Goal: Information Seeking & Learning: Find specific fact

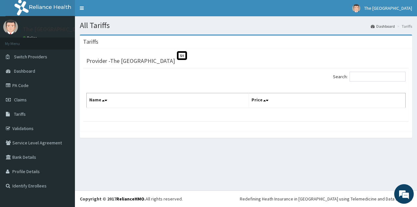
click at [69, 101] on link "Claims" at bounding box center [37, 100] width 75 height 14
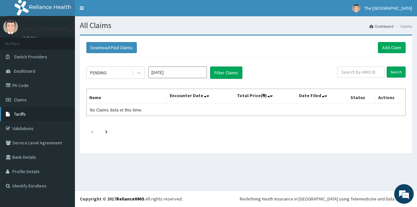
click at [26, 117] on link "Tariffs" at bounding box center [37, 114] width 75 height 14
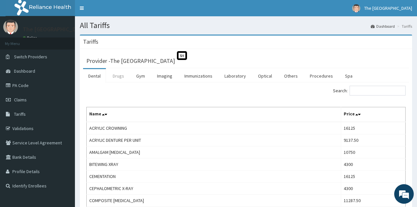
click at [118, 76] on link "Drugs" at bounding box center [119, 76] width 22 height 14
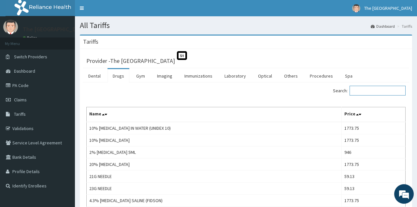
click at [378, 92] on input "Search:" at bounding box center [378, 91] width 56 height 10
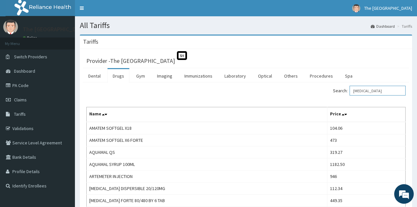
click at [383, 93] on input "ARTEMETHER" at bounding box center [378, 91] width 56 height 10
drag, startPoint x: 389, startPoint y: 91, endPoint x: 308, endPoint y: 100, distance: 81.1
click at [350, 96] on input "ARTEMETHER" at bounding box center [378, 91] width 56 height 10
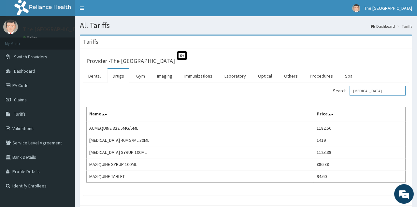
drag, startPoint x: 388, startPoint y: 86, endPoint x: 316, endPoint y: 95, distance: 73.0
click at [316, 95] on div "Search: CHLOROQUINE" at bounding box center [328, 91] width 155 height 11
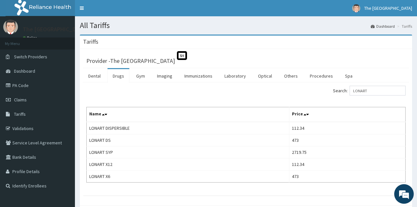
click at [156, 103] on div "Search: LONART Name Price LONART DISPERSIBLE 112.34 LONART DS 473 LONART SYP 27…" at bounding box center [246, 134] width 320 height 97
drag, startPoint x: 373, startPoint y: 91, endPoint x: 323, endPoint y: 90, distance: 50.6
click at [350, 90] on input "LONART" at bounding box center [378, 91] width 56 height 10
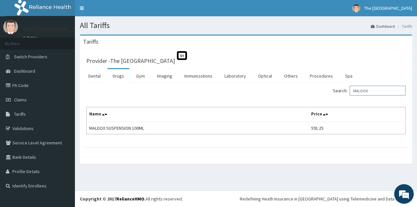
drag, startPoint x: 378, startPoint y: 89, endPoint x: 320, endPoint y: 91, distance: 57.7
click at [350, 91] on input "MALDOX" at bounding box center [378, 91] width 56 height 10
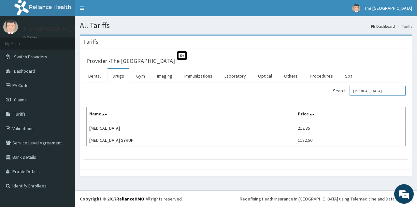
drag, startPoint x: 379, startPoint y: 90, endPoint x: 321, endPoint y: 84, distance: 57.7
click at [350, 86] on input "FANSIDAR" at bounding box center [378, 91] width 56 height 10
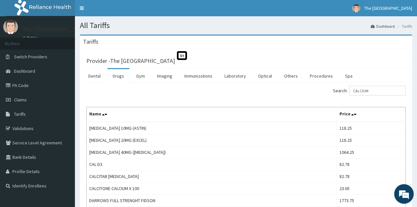
click at [164, 89] on div "Search: CALCIUM" at bounding box center [246, 91] width 329 height 11
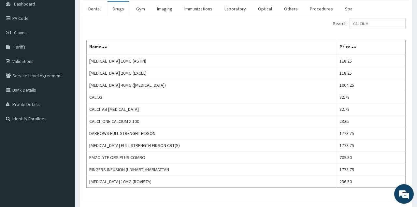
scroll to position [68, 0]
drag, startPoint x: 378, startPoint y: 22, endPoint x: 227, endPoint y: 29, distance: 150.5
click at [350, 28] on input "CALCIUM" at bounding box center [378, 23] width 56 height 10
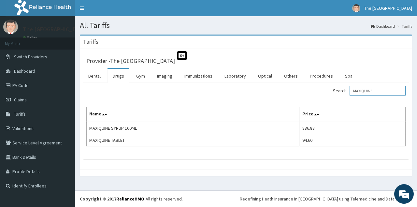
drag, startPoint x: 378, startPoint y: 89, endPoint x: 293, endPoint y: 104, distance: 86.1
click at [350, 96] on input "MAXIQUINE" at bounding box center [378, 91] width 56 height 10
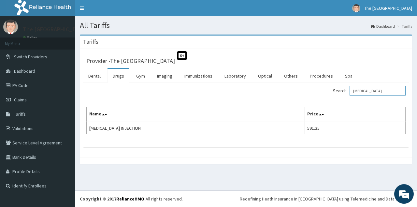
drag, startPoint x: 376, startPoint y: 91, endPoint x: 314, endPoint y: 93, distance: 62.0
click at [350, 93] on input "QUININE" at bounding box center [378, 91] width 56 height 10
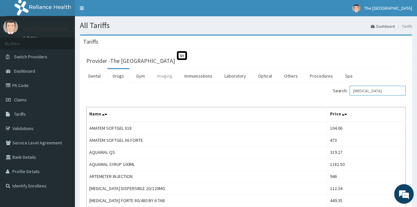
type input "artemether"
click at [160, 73] on link "Imaging" at bounding box center [165, 76] width 26 height 14
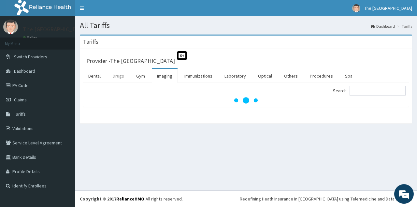
click at [119, 75] on link "Drugs" at bounding box center [119, 76] width 22 height 14
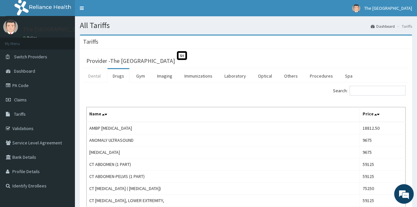
click at [98, 76] on link "Dental" at bounding box center [94, 76] width 23 height 14
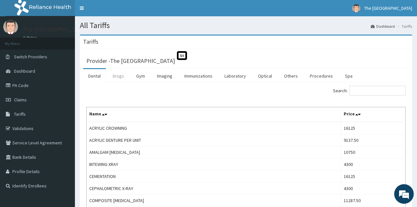
click at [121, 78] on link "Drugs" at bounding box center [119, 76] width 22 height 14
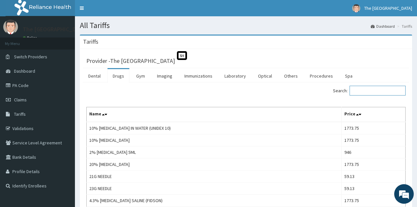
click at [373, 91] on input "Search:" at bounding box center [378, 91] width 56 height 10
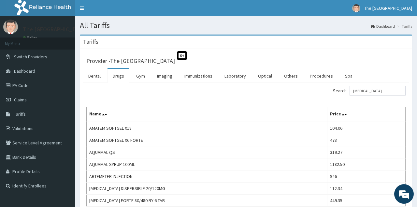
drag, startPoint x: 378, startPoint y: 89, endPoint x: 291, endPoint y: 112, distance: 90.3
click at [350, 96] on input "artemether" at bounding box center [378, 91] width 56 height 10
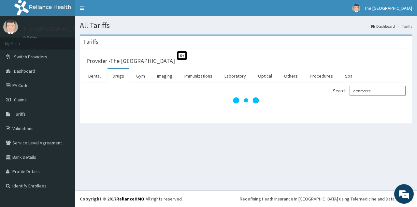
click at [370, 91] on input "arthrootec" at bounding box center [378, 91] width 56 height 10
type input "arthrotec"
click at [92, 79] on link "Dental" at bounding box center [94, 76] width 23 height 14
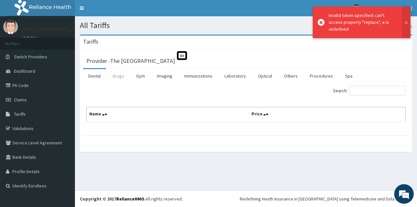
click at [122, 74] on link "Drugs" at bounding box center [119, 76] width 22 height 14
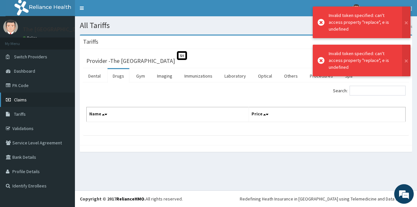
click at [39, 100] on link "Claims" at bounding box center [37, 100] width 75 height 14
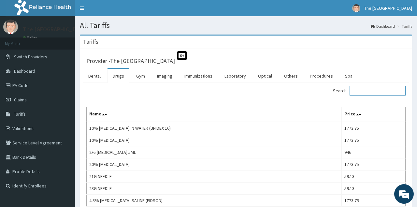
click at [368, 91] on input "Search:" at bounding box center [378, 91] width 56 height 10
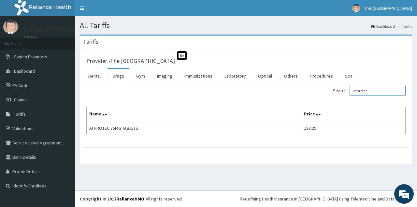
drag, startPoint x: 380, startPoint y: 91, endPoint x: 296, endPoint y: 111, distance: 86.5
click at [350, 96] on input "athrotec" at bounding box center [378, 91] width 56 height 10
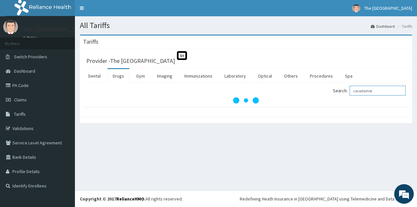
type input "cocodamol"
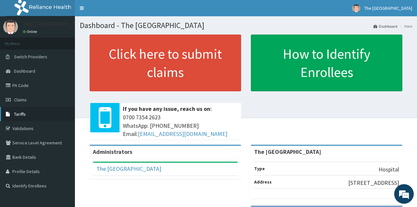
click at [23, 118] on link "Tariffs" at bounding box center [37, 114] width 75 height 14
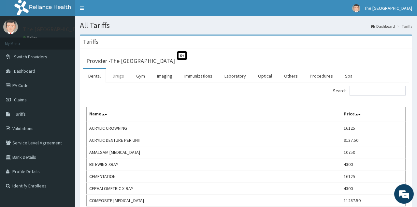
click at [116, 73] on link "Drugs" at bounding box center [119, 76] width 22 height 14
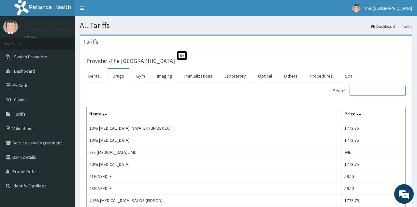
click at [361, 91] on input "Search:" at bounding box center [378, 91] width 56 height 10
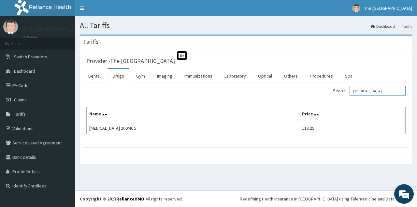
drag, startPoint x: 376, startPoint y: 87, endPoint x: 281, endPoint y: 101, distance: 95.9
click at [350, 96] on input "cytotec" at bounding box center [378, 91] width 56 height 10
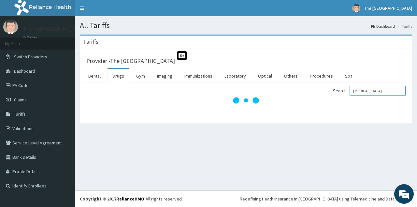
type input "diclofenac"
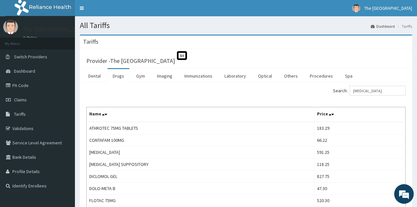
click at [116, 81] on link "Drugs" at bounding box center [119, 76] width 22 height 14
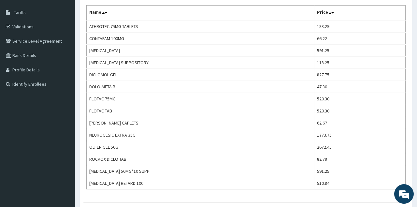
scroll to position [85, 0]
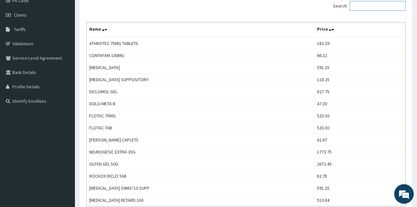
click at [368, 3] on input "Search:" at bounding box center [378, 6] width 56 height 10
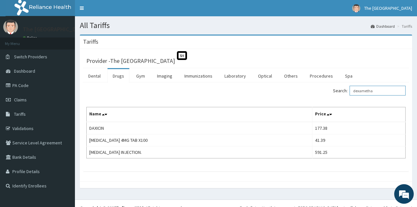
drag, startPoint x: 385, startPoint y: 92, endPoint x: 317, endPoint y: 107, distance: 69.2
click at [350, 96] on input "dexametha" at bounding box center [378, 91] width 56 height 10
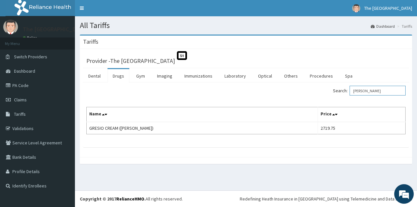
drag, startPoint x: 370, startPoint y: 90, endPoint x: 301, endPoint y: 98, distance: 69.6
click at [350, 96] on input "felvin" at bounding box center [378, 91] width 56 height 10
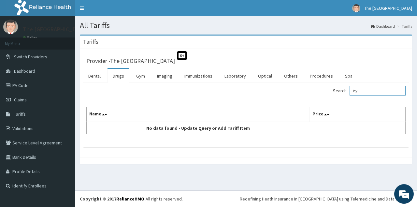
type input "h"
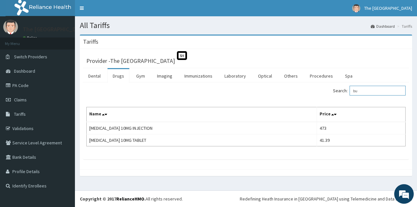
type input "b"
type input "p"
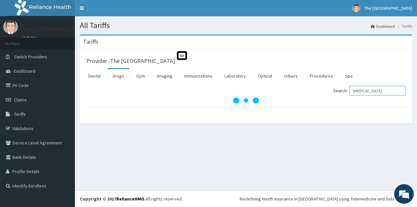
type input "[MEDICAL_DATA]"
click at [44, 106] on link "Claims" at bounding box center [37, 100] width 75 height 14
click at [28, 118] on link "Tariffs" at bounding box center [37, 114] width 75 height 14
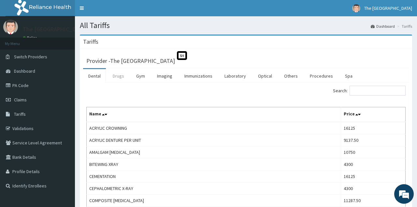
click at [112, 79] on link "Drugs" at bounding box center [119, 76] width 22 height 14
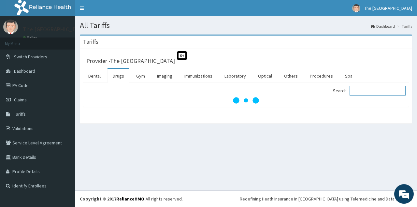
click at [385, 90] on input "Search:" at bounding box center [378, 91] width 56 height 10
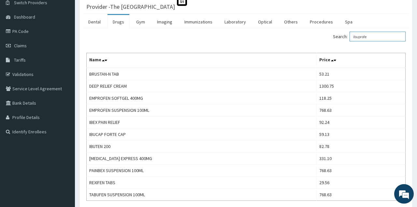
scroll to position [55, 0]
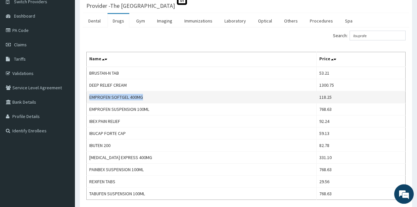
drag, startPoint x: 90, startPoint y: 96, endPoint x: 173, endPoint y: 96, distance: 82.2
click at [173, 96] on td "EMPROFEN SOFTGEL 400MG" at bounding box center [202, 97] width 230 height 12
copy td "EMPROFEN SOFTGEL 400MG"
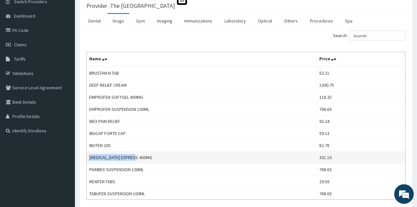
drag, startPoint x: 90, startPoint y: 157, endPoint x: 163, endPoint y: 158, distance: 73.4
click at [163, 158] on td "[MEDICAL_DATA] EXPRESS 400MG" at bounding box center [202, 158] width 230 height 12
copy td "[MEDICAL_DATA] EXPRESS 400MG"
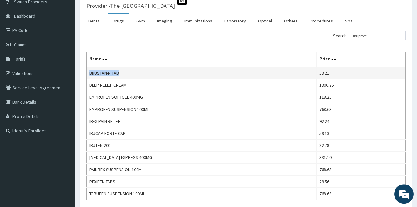
drag, startPoint x: 90, startPoint y: 72, endPoint x: 136, endPoint y: 71, distance: 46.6
click at [136, 71] on td "BRUSTAN-N TAB" at bounding box center [202, 73] width 230 height 12
copy td "BRUSTAN-N TAB"
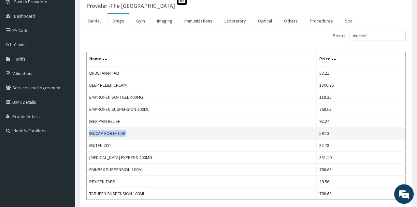
drag, startPoint x: 89, startPoint y: 131, endPoint x: 148, endPoint y: 131, distance: 59.0
click at [148, 131] on td "IBUCAP FORTE CAP" at bounding box center [202, 134] width 230 height 12
copy td "IBUCAP FORTE CAP"
click at [148, 131] on td "IBUCAP FORTE CAP" at bounding box center [202, 134] width 230 height 12
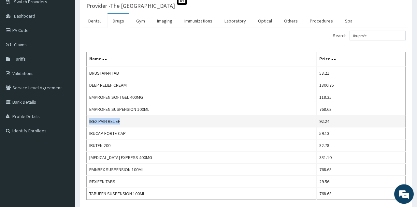
drag, startPoint x: 89, startPoint y: 119, endPoint x: 128, endPoint y: 122, distance: 38.6
click at [128, 122] on td "IBEX PAIN RELIEF" at bounding box center [202, 121] width 230 height 12
copy td "IBEX PAIN RELIEF"
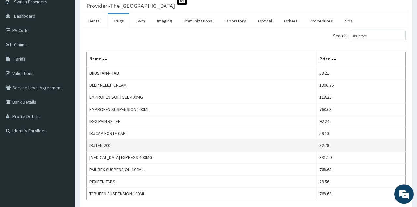
click at [89, 147] on td "IBUTEN 200" at bounding box center [202, 146] width 230 height 12
drag, startPoint x: 89, startPoint y: 146, endPoint x: 118, endPoint y: 147, distance: 28.4
click at [118, 147] on td "IBUTEN 200" at bounding box center [202, 146] width 230 height 12
copy td "IBUTEN 200"
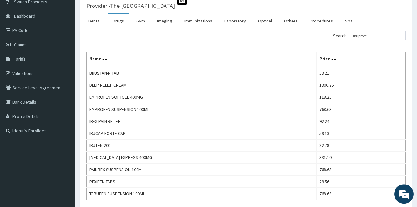
click at [96, 42] on div "Search: ibuprofe Name Price BRUSTAN-N TAB 53.21 DEEP RELIEF CREAM 1300.75 EMPRO…" at bounding box center [246, 115] width 320 height 169
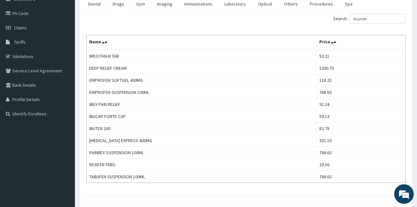
scroll to position [89, 0]
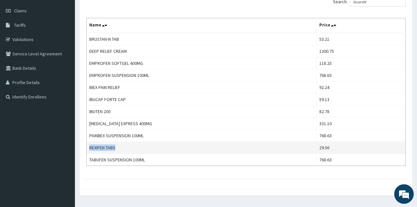
drag, startPoint x: 90, startPoint y: 147, endPoint x: 137, endPoint y: 147, distance: 47.0
click at [137, 147] on td "REXIFEN TABS" at bounding box center [202, 148] width 230 height 12
copy td "REXIFEN TABS"
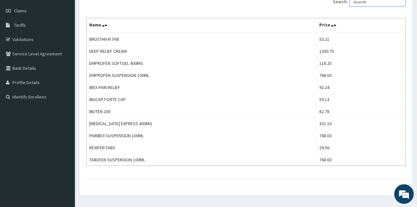
click at [376, 3] on input "ibuprofe" at bounding box center [378, 2] width 56 height 10
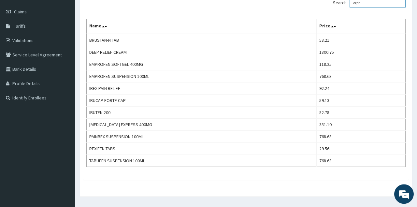
scroll to position [0, 0]
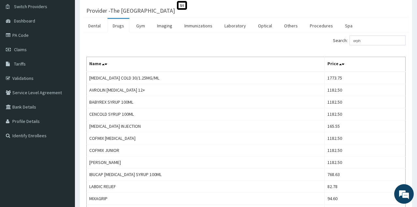
scroll to position [17, 0]
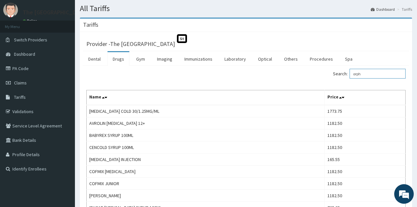
drag, startPoint x: 370, startPoint y: 75, endPoint x: 330, endPoint y: 75, distance: 39.1
click at [350, 75] on input "orph" at bounding box center [378, 74] width 56 height 10
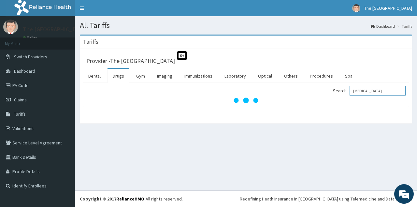
scroll to position [0, 0]
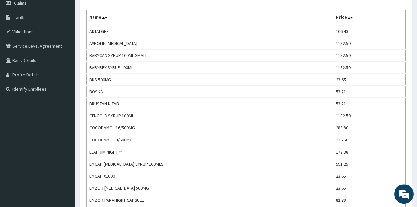
scroll to position [95, 0]
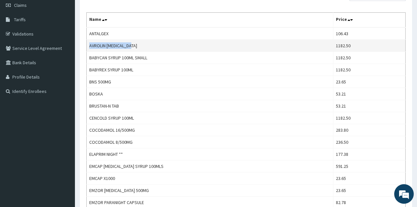
drag, startPoint x: 90, startPoint y: 46, endPoint x: 160, endPoint y: 45, distance: 70.1
click at [160, 45] on td "AVROLIN [MEDICAL_DATA]" at bounding box center [210, 46] width 247 height 12
copy td "AVROLIN [MEDICAL_DATA]"
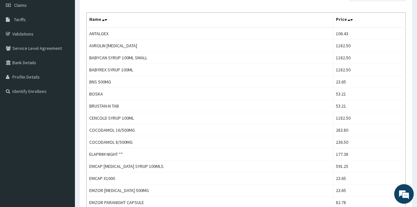
click at [245, 19] on th "Name" at bounding box center [210, 20] width 247 height 15
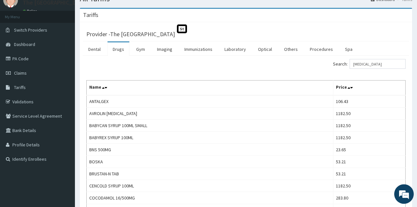
scroll to position [27, 0]
click at [383, 64] on input "[MEDICAL_DATA]" at bounding box center [378, 64] width 56 height 10
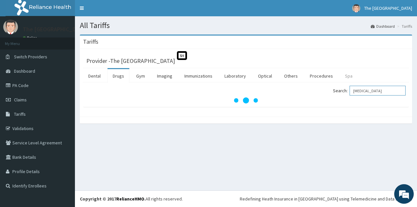
scroll to position [0, 0]
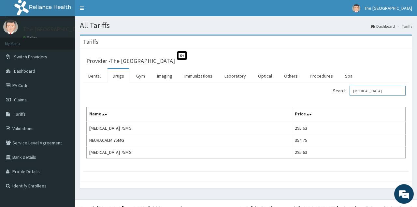
click at [381, 87] on input "[MEDICAL_DATA]" at bounding box center [378, 91] width 56 height 10
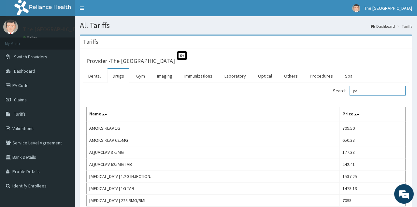
type input "p"
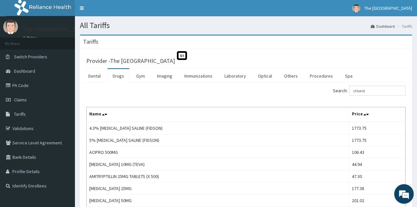
drag, startPoint x: 386, startPoint y: 91, endPoint x: 325, endPoint y: 97, distance: 61.9
click at [350, 96] on input "chlorid" at bounding box center [378, 91] width 56 height 10
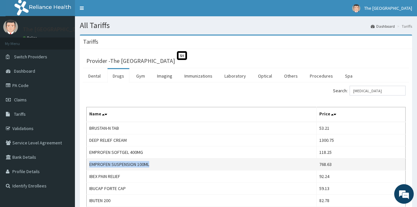
drag, startPoint x: 90, startPoint y: 164, endPoint x: 186, endPoint y: 161, distance: 96.3
click at [186, 161] on td "EMPROFEN SUSPENSION 100ML" at bounding box center [202, 165] width 230 height 12
copy td "EMPROFEN SUSPENSION 100ML"
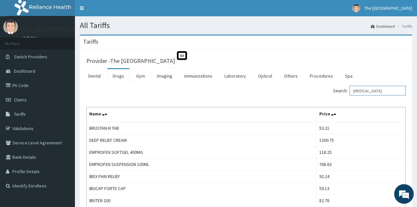
click at [377, 93] on input "[MEDICAL_DATA]" at bounding box center [378, 91] width 56 height 10
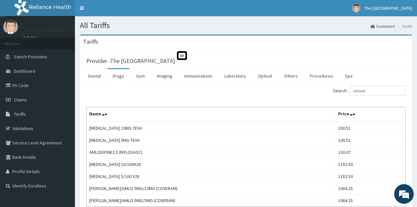
click at [267, 97] on div "Search: amlodi" at bounding box center [328, 91] width 155 height 11
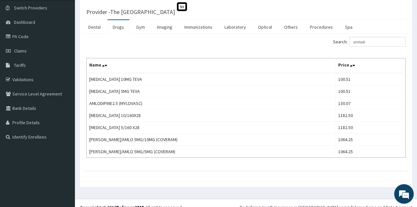
scroll to position [51, 0]
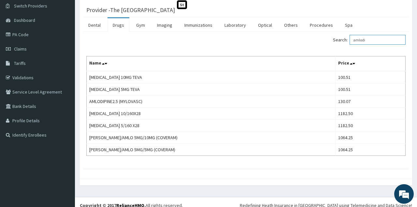
click at [371, 37] on input "amlodi" at bounding box center [378, 40] width 56 height 10
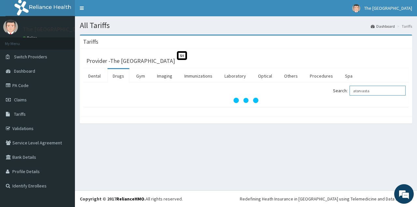
scroll to position [0, 0]
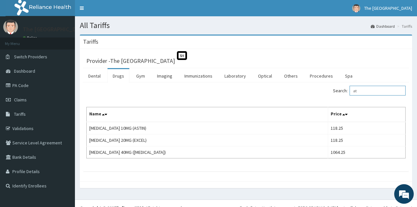
type input "a"
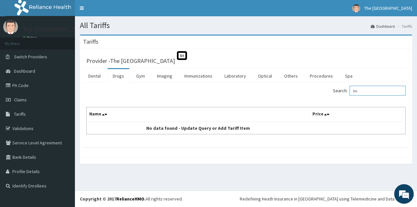
type input "b"
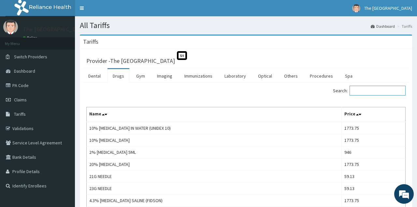
click at [360, 90] on input "Search:" at bounding box center [378, 91] width 56 height 10
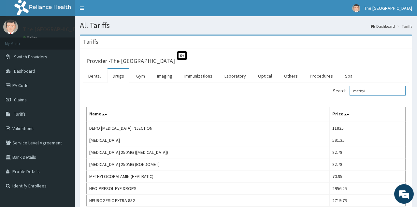
drag, startPoint x: 371, startPoint y: 92, endPoint x: 324, endPoint y: 105, distance: 49.5
click at [350, 96] on input "methyl" at bounding box center [378, 91] width 56 height 10
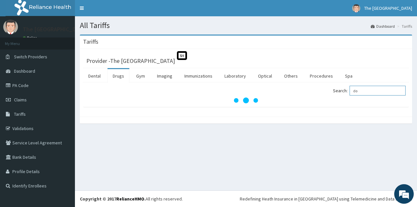
type input "d"
type input "a"
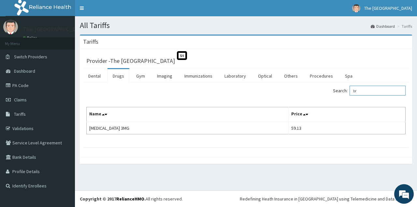
type input "b"
drag, startPoint x: 368, startPoint y: 90, endPoint x: 329, endPoint y: 94, distance: 38.7
click at [350, 94] on input "clopi" at bounding box center [378, 91] width 56 height 10
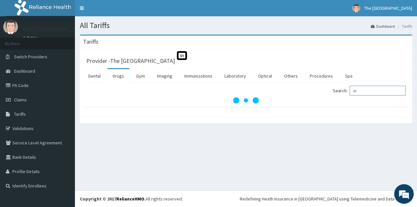
type input "d"
type input "[MEDICAL_DATA]"
click at [98, 78] on link "Dental" at bounding box center [94, 76] width 23 height 14
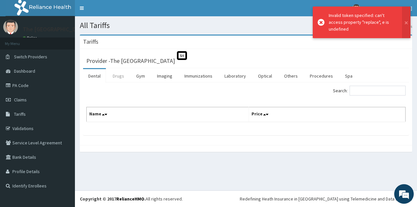
click at [111, 77] on link "Drugs" at bounding box center [119, 76] width 22 height 14
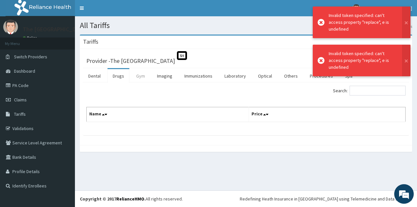
click at [140, 79] on link "Gym" at bounding box center [140, 76] width 19 height 14
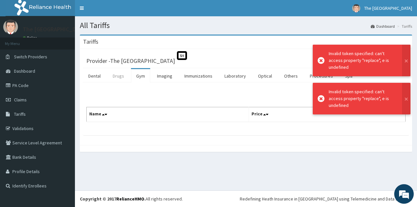
click at [114, 79] on link "Drugs" at bounding box center [119, 76] width 22 height 14
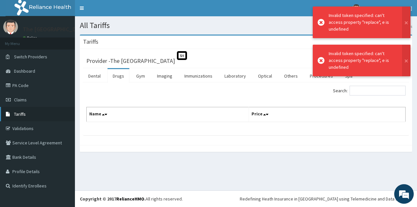
click at [38, 118] on link "Tariffs" at bounding box center [37, 114] width 75 height 14
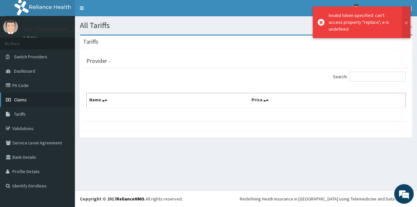
click at [31, 103] on link "Claims" at bounding box center [37, 100] width 75 height 14
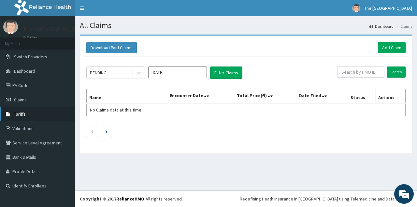
click at [23, 118] on link "Tariffs" at bounding box center [37, 114] width 75 height 14
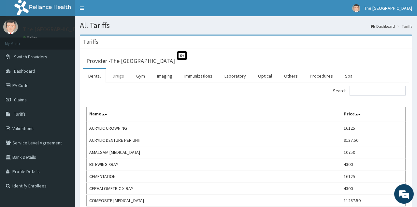
click at [116, 76] on link "Drugs" at bounding box center [119, 76] width 22 height 14
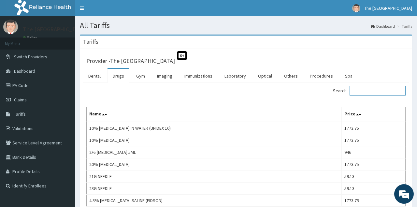
click at [372, 92] on input "Search:" at bounding box center [378, 91] width 56 height 10
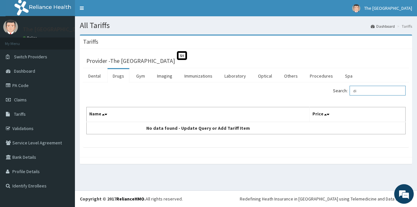
type input "d"
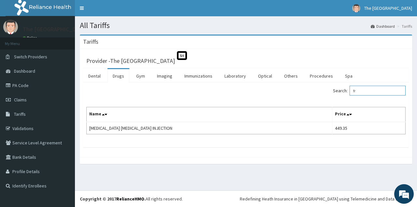
type input "f"
type input "l"
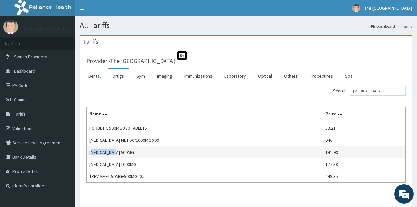
drag, startPoint x: 91, startPoint y: 152, endPoint x: 119, endPoint y: 155, distance: 28.2
click at [119, 155] on td "[MEDICAL_DATA] 500MG" at bounding box center [205, 152] width 236 height 12
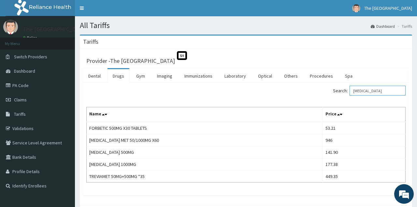
click at [379, 90] on input "metformin" at bounding box center [378, 91] width 56 height 10
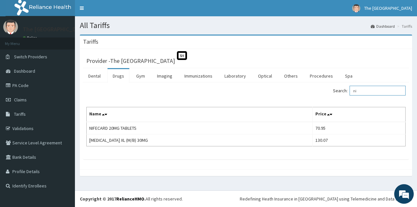
type input "n"
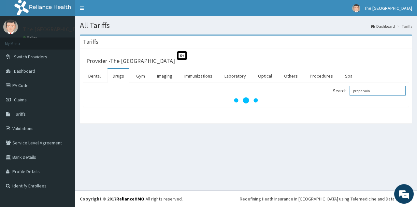
drag, startPoint x: 379, startPoint y: 90, endPoint x: 354, endPoint y: -28, distance: 120.8
click at [354, 86] on input "propanolo" at bounding box center [378, 91] width 56 height 10
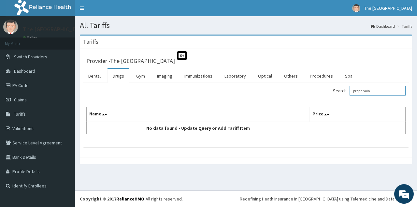
click at [371, 88] on input "propanolo" at bounding box center [378, 91] width 56 height 10
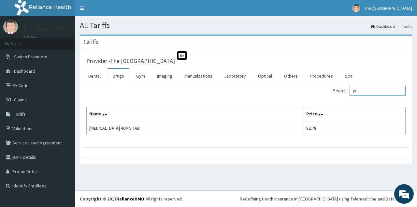
type input "p"
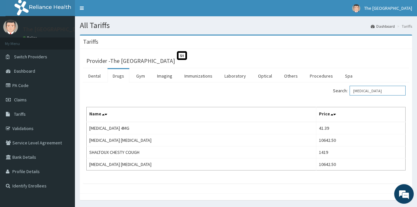
drag, startPoint x: 387, startPoint y: 89, endPoint x: 310, endPoint y: 97, distance: 77.1
click at [350, 96] on input "salbutamol" at bounding box center [378, 91] width 56 height 10
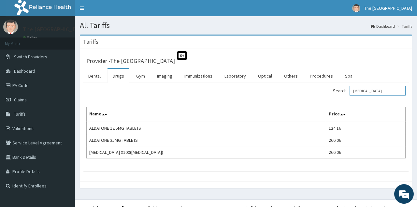
drag, startPoint x: 389, startPoint y: 90, endPoint x: 341, endPoint y: 97, distance: 47.8
click at [350, 96] on input "spironolactone" at bounding box center [378, 91] width 56 height 10
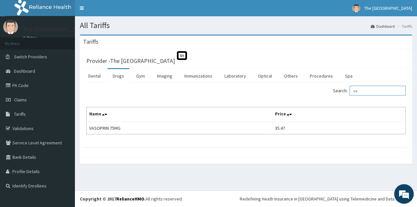
type input "v"
type input "d"
type input "f"
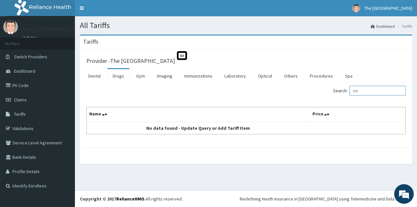
type input "m"
type input "a"
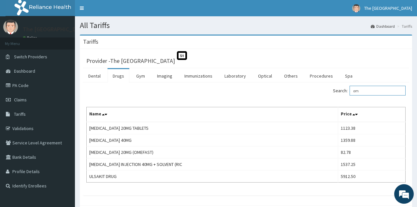
type input "o"
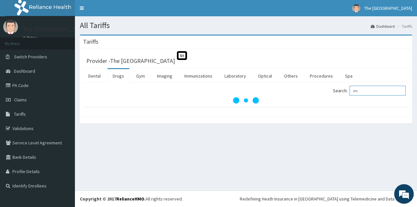
type input "i"
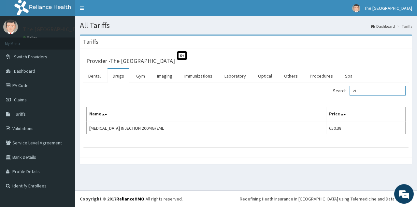
type input "c"
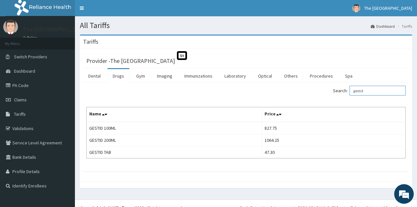
drag, startPoint x: 372, startPoint y: 92, endPoint x: 334, endPoint y: 90, distance: 38.8
click at [350, 90] on input "gestid" at bounding box center [378, 91] width 56 height 10
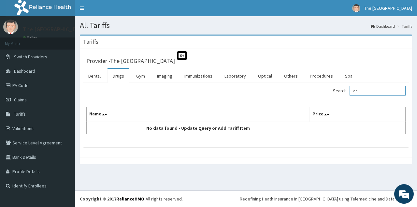
type input "a"
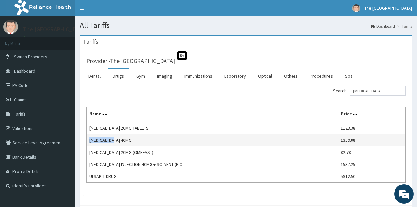
drag, startPoint x: 90, startPoint y: 141, endPoint x: 126, endPoint y: 143, distance: 35.6
click at [126, 143] on td "NEXIUM 40MG" at bounding box center [213, 140] width 252 height 12
copy td "NEXIUM 40MG"
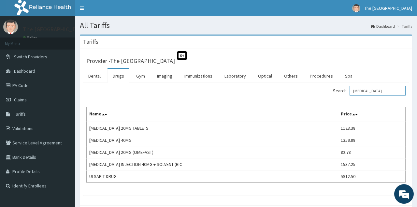
click at [379, 86] on input "omeprazole" at bounding box center [378, 91] width 56 height 10
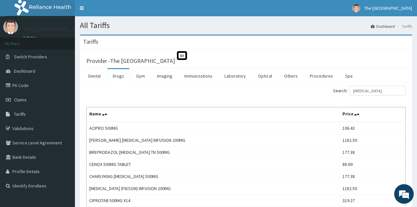
click at [197, 91] on div "Search: ciprofloxacin" at bounding box center [246, 91] width 329 height 11
click at [386, 89] on input "ciprofloxacin" at bounding box center [378, 91] width 56 height 10
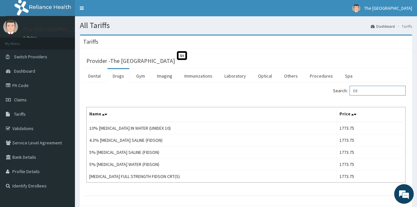
type input "D"
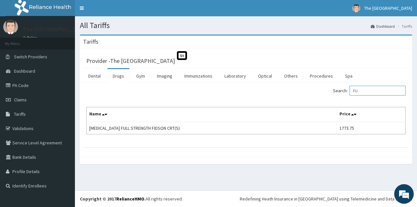
type input "F"
type input "H"
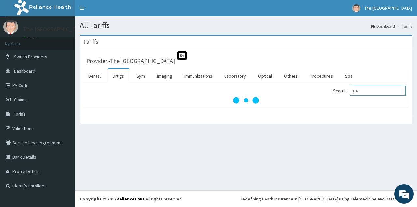
type input "H"
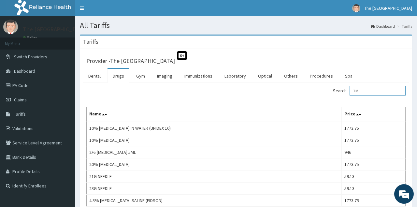
type input "T"
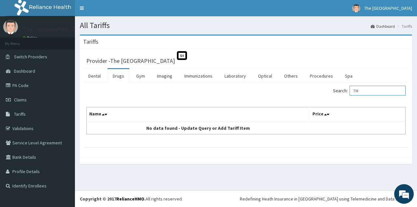
type input "T"
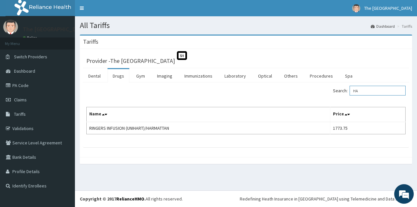
type input "H"
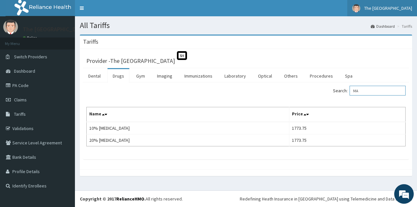
type input "M"
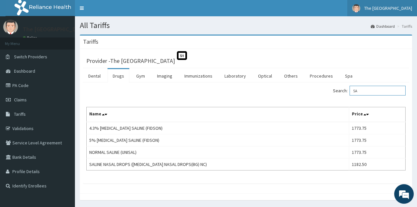
type input "S"
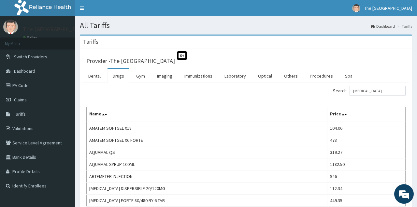
click at [152, 93] on div "Search: ARTEMETHER" at bounding box center [246, 91] width 329 height 11
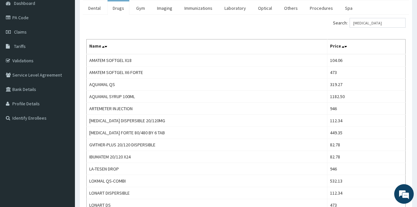
scroll to position [85, 0]
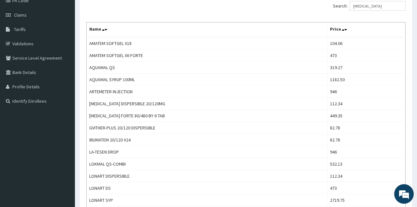
click at [350, 22] on div "Search: ARTEMETHER Name Price AMATEM SOFTGEL X18 104.06 AMATEM SOFTGEL X6 FORTE…" at bounding box center [246, 128] width 320 height 254
click at [385, 4] on input "ARTEMETHER" at bounding box center [378, 6] width 56 height 10
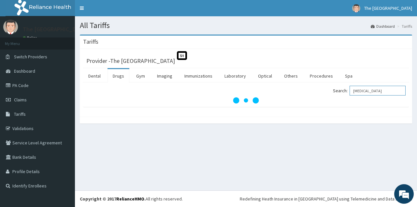
scroll to position [0, 0]
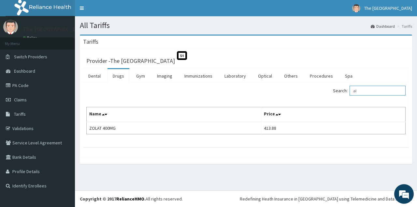
type input "a"
drag, startPoint x: 377, startPoint y: 89, endPoint x: 313, endPoint y: 85, distance: 64.7
click at [350, 86] on input "activated" at bounding box center [378, 91] width 56 height 10
type input "a"
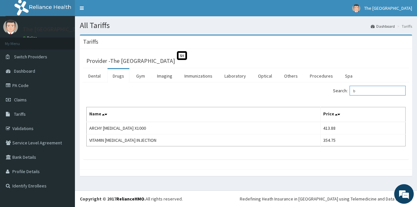
type input "b"
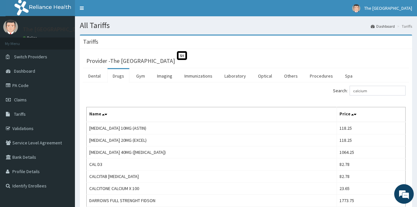
click at [180, 89] on div "Search: calcium" at bounding box center [246, 91] width 329 height 11
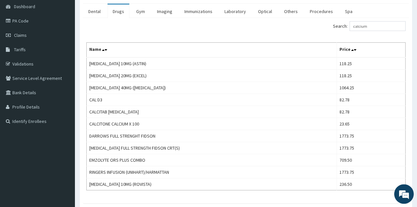
scroll to position [68, 0]
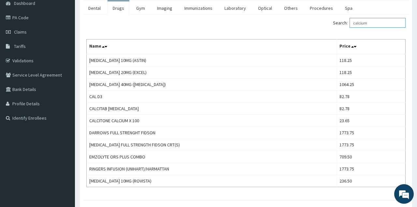
click at [375, 25] on input "calcium" at bounding box center [378, 23] width 56 height 10
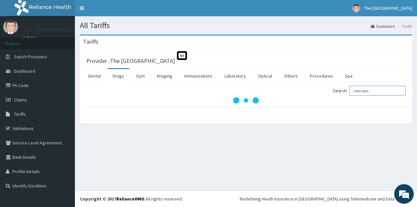
scroll to position [0, 0]
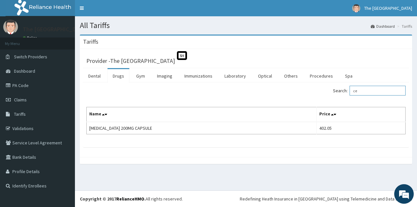
type input "c"
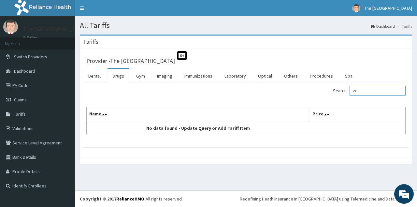
type input "c"
type input "p"
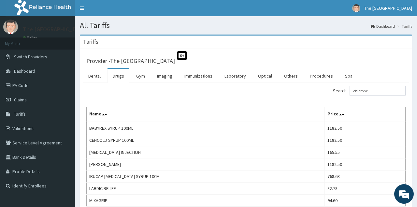
click at [118, 85] on div "Search: chlorphe Name Price BABYREX SYRUP 100ML 1182.50 CENCOLD SYRUP 100ML 118…" at bounding box center [246, 176] width 326 height 186
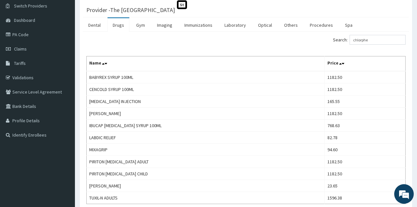
scroll to position [68, 0]
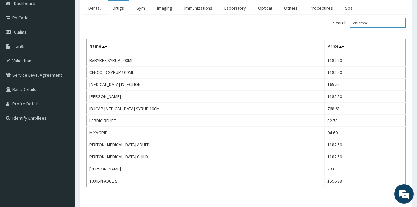
click at [379, 22] on input "chlorphe" at bounding box center [378, 23] width 56 height 10
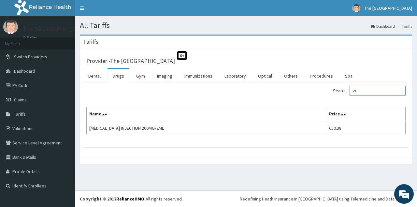
type input "c"
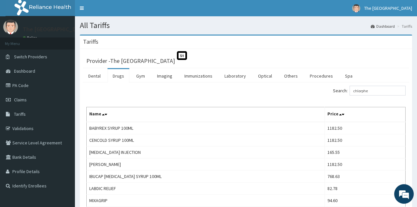
click at [279, 89] on div "Search: chlorphe" at bounding box center [328, 91] width 155 height 11
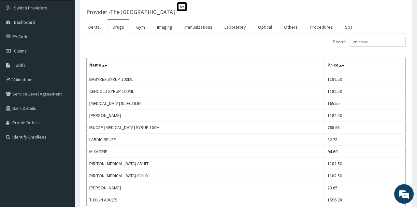
scroll to position [51, 0]
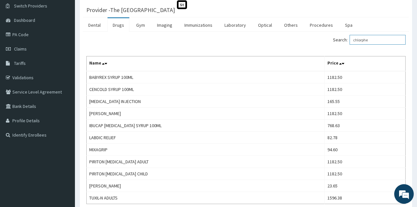
drag, startPoint x: 383, startPoint y: 39, endPoint x: 283, endPoint y: 42, distance: 99.9
click at [350, 42] on input "chlorphe" at bounding box center [378, 40] width 56 height 10
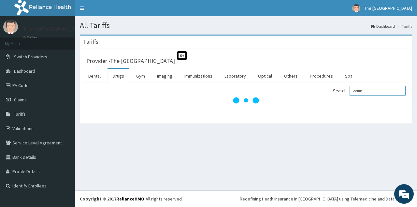
scroll to position [0, 0]
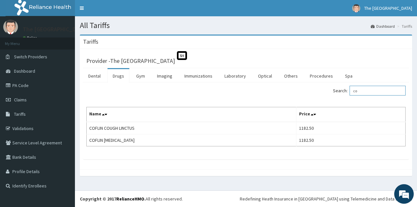
type input "c"
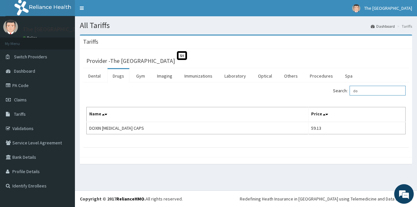
type input "d"
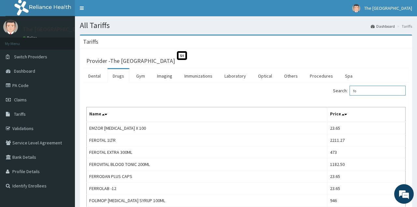
type input "f"
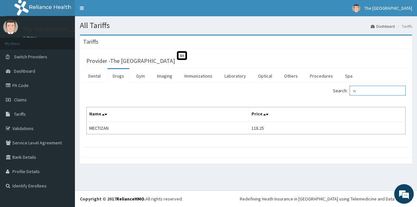
type input "i"
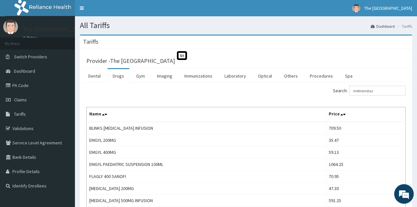
click at [208, 90] on div "Search: metronidaz" at bounding box center [246, 91] width 329 height 11
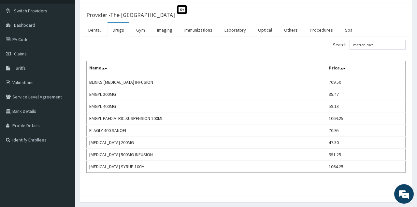
scroll to position [51, 0]
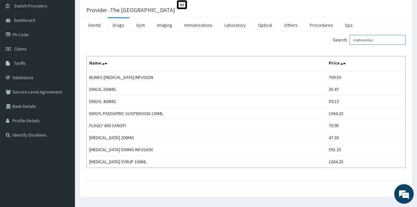
click at [381, 40] on input "metronidaz" at bounding box center [378, 40] width 56 height 10
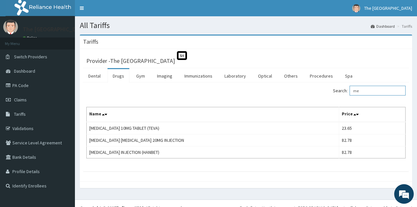
type input "m"
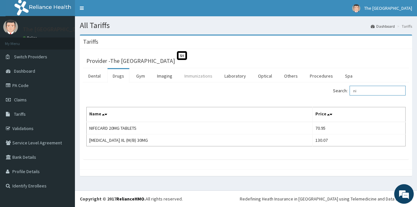
type input "n"
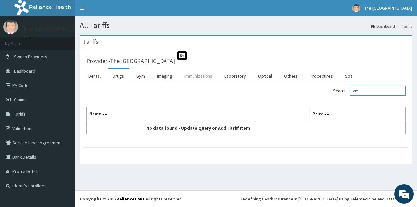
type input "o"
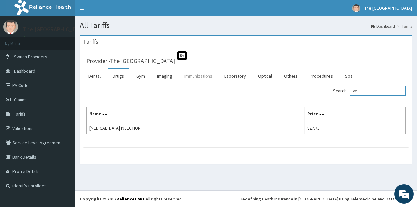
type input "o"
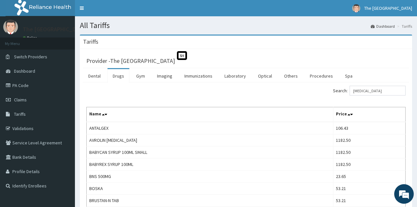
click at [223, 48] on div "Tariffs" at bounding box center [246, 42] width 333 height 13
drag, startPoint x: 386, startPoint y: 89, endPoint x: 274, endPoint y: 85, distance: 112.2
click at [350, 86] on input "[MEDICAL_DATA]" at bounding box center [378, 91] width 56 height 10
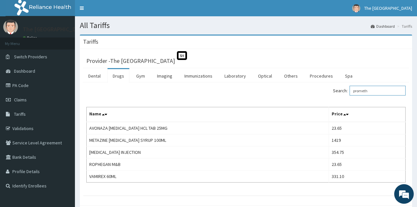
click at [386, 87] on input "prometh" at bounding box center [378, 91] width 56 height 10
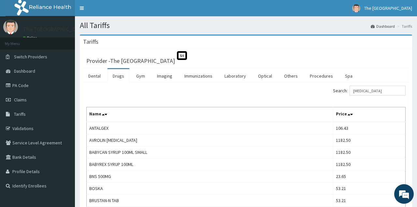
click at [270, 94] on div "Search: paracetamol" at bounding box center [328, 91] width 155 height 11
drag, startPoint x: 383, startPoint y: 92, endPoint x: 222, endPoint y: 121, distance: 164.0
click at [350, 96] on input "[MEDICAL_DATA]" at bounding box center [378, 91] width 56 height 10
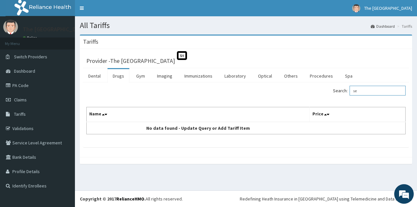
type input "s"
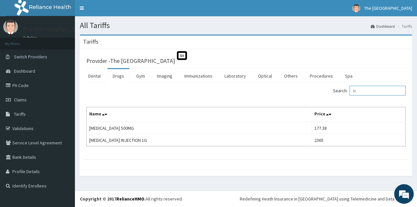
type input "t"
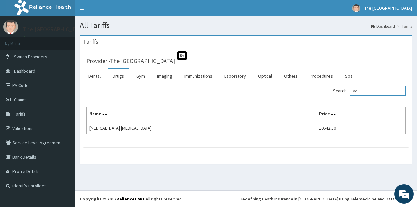
type input "v"
type input "e"
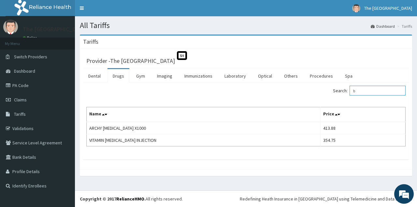
type input "b"
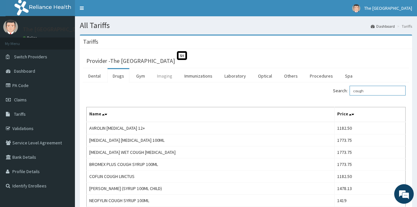
type input "cough"
click at [175, 71] on link "Imaging" at bounding box center [165, 76] width 26 height 14
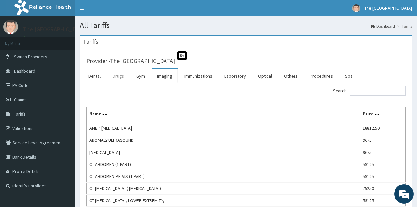
click at [115, 77] on link "Drugs" at bounding box center [119, 76] width 22 height 14
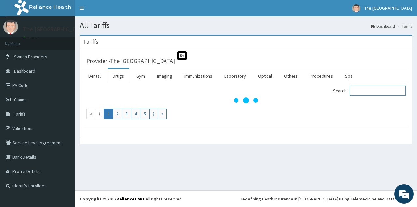
click at [372, 91] on input "Search:" at bounding box center [378, 91] width 56 height 10
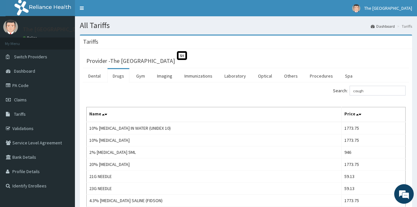
click at [204, 91] on div "Search: cough" at bounding box center [246, 91] width 329 height 11
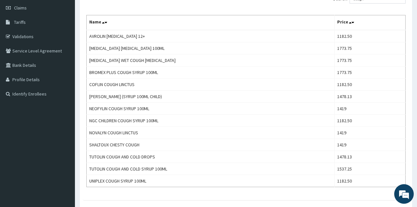
scroll to position [94, 0]
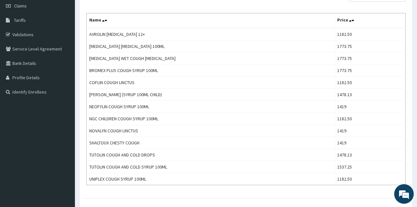
click at [213, 10] on div "Search: cough Name Price AVROLIN DRY COUGH 12+ 1182.50 BENYLIN DRY COUGH 100ML …" at bounding box center [246, 88] width 320 height 193
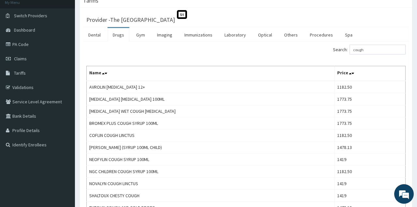
scroll to position [26, 0]
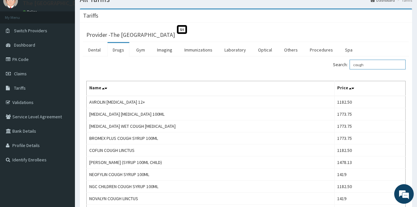
click at [374, 65] on input "cough" at bounding box center [378, 65] width 56 height 10
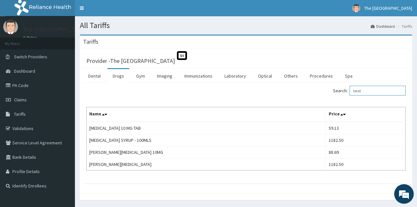
drag, startPoint x: 376, startPoint y: 89, endPoint x: 331, endPoint y: 90, distance: 45.0
click at [350, 90] on input "lorat" at bounding box center [378, 91] width 56 height 10
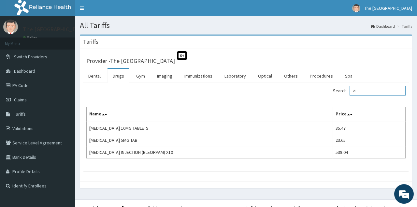
type input "d"
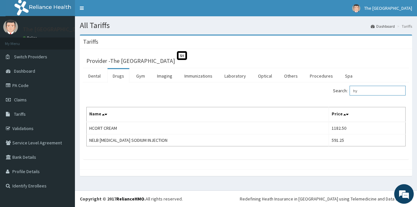
type input "h"
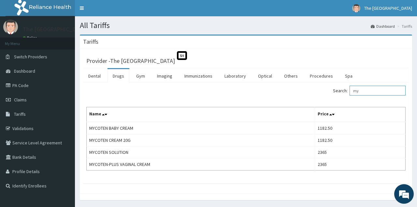
type input "m"
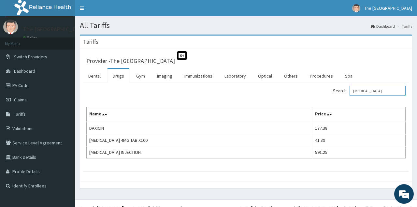
click at [384, 89] on input "dexamethasone" at bounding box center [378, 91] width 56 height 10
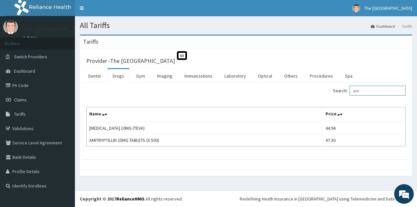
type input "a"
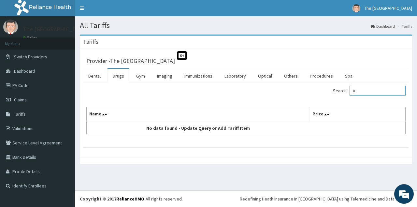
type input "l"
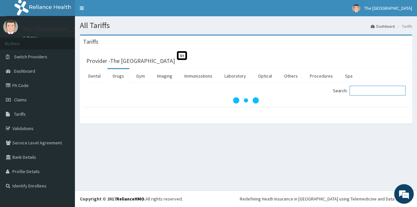
type input "i"
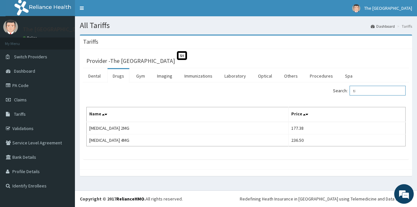
type input "t"
type input "p"
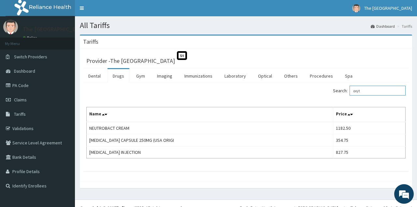
drag, startPoint x: 380, startPoint y: 90, endPoint x: 304, endPoint y: 82, distance: 75.8
click at [350, 86] on input "oxyt" at bounding box center [378, 91] width 56 height 10
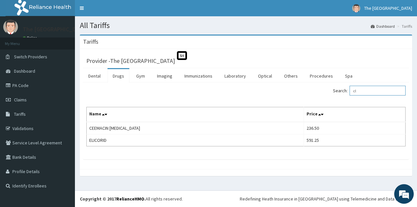
type input "c"
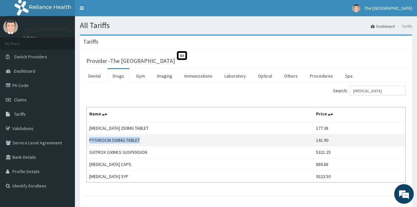
drag, startPoint x: 89, startPoint y: 139, endPoint x: 149, endPoint y: 142, distance: 60.1
click at [149, 142] on td "PYTHROCIN 500MG TABLET" at bounding box center [200, 140] width 227 height 12
copy td "PYTHROCIN 500MG TABLET"
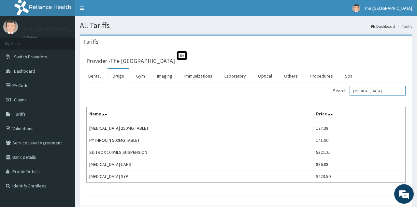
drag, startPoint x: 383, startPoint y: 90, endPoint x: 261, endPoint y: 112, distance: 123.9
click at [350, 96] on input "azithromycin" at bounding box center [378, 91] width 56 height 10
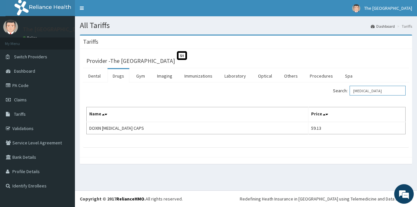
drag, startPoint x: 390, startPoint y: 91, endPoint x: 191, endPoint y: 115, distance: 200.1
click at [350, 96] on input "doxycycline" at bounding box center [378, 91] width 56 height 10
type input "n"
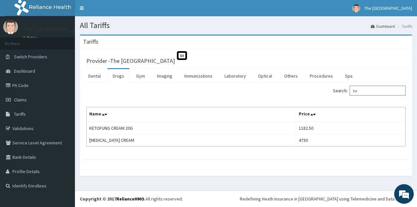
type input "k"
type input "c"
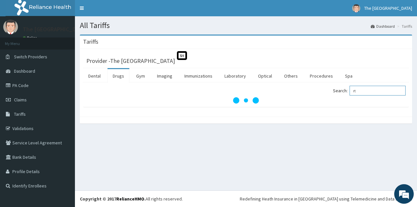
type input "r"
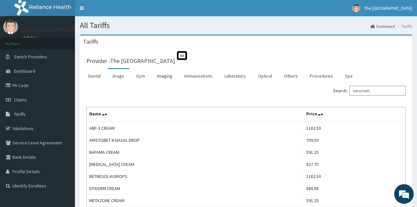
drag, startPoint x: 378, startPoint y: 90, endPoint x: 340, endPoint y: 88, distance: 37.9
click at [350, 88] on input "betameth" at bounding box center [378, 91] width 56 height 10
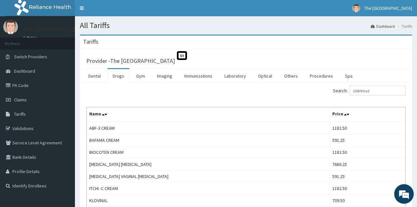
click at [133, 96] on div "Search: clotrimaz" at bounding box center [246, 91] width 329 height 11
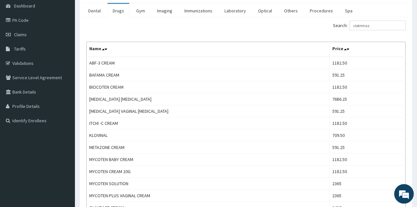
scroll to position [68, 0]
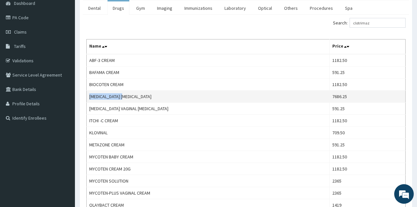
drag, startPoint x: 90, startPoint y: 97, endPoint x: 131, endPoint y: 94, distance: 40.9
click at [131, 94] on td "CANESTEN PESSARY" at bounding box center [208, 97] width 243 height 12
copy td "CANESTEN PESSARY"
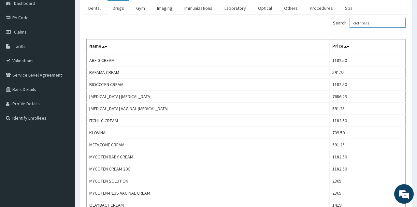
click at [379, 23] on input "clotrimaz" at bounding box center [378, 23] width 56 height 10
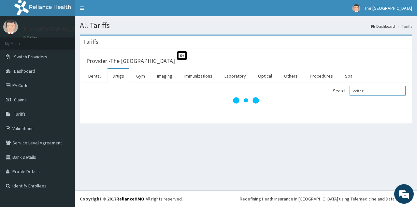
scroll to position [0, 0]
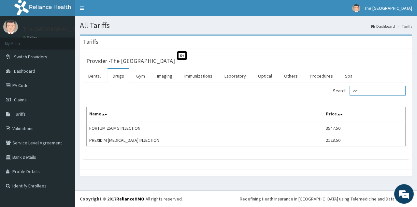
type input "c"
type input "h"
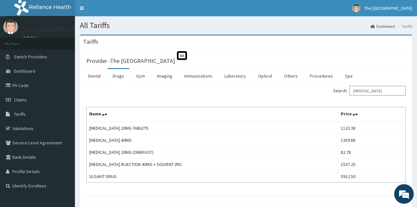
type input "omeprazole"
